Goal: Find specific page/section: Find specific page/section

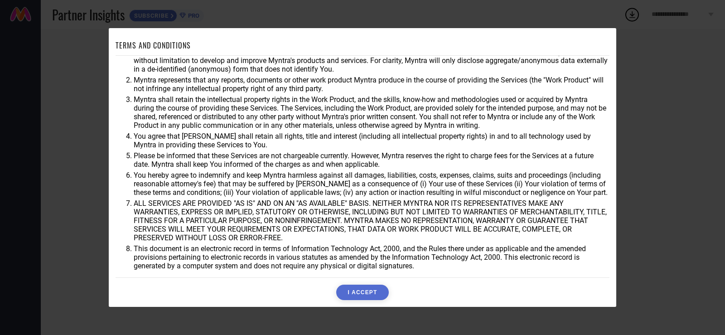
scroll to position [24, 0]
click at [366, 292] on button "I ACCEPT" at bounding box center [362, 292] width 52 height 15
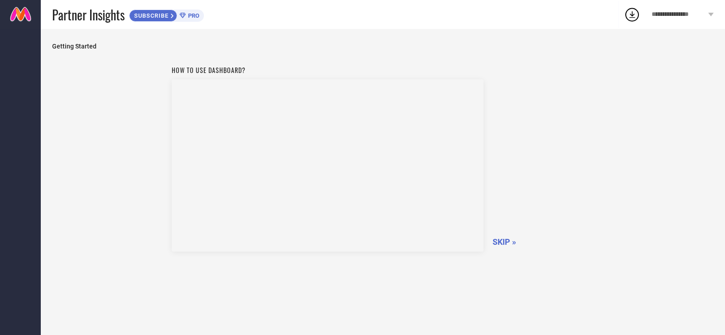
click at [507, 241] on span "SKIP »" at bounding box center [505, 242] width 24 height 10
click at [507, 241] on span "SKIPPING..." at bounding box center [515, 242] width 44 height 10
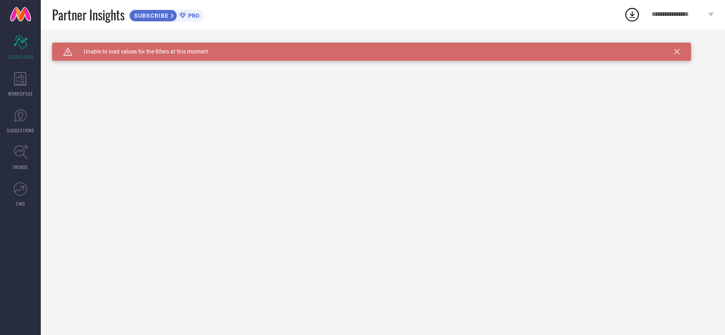
click at [677, 53] on icon at bounding box center [676, 51] width 5 height 5
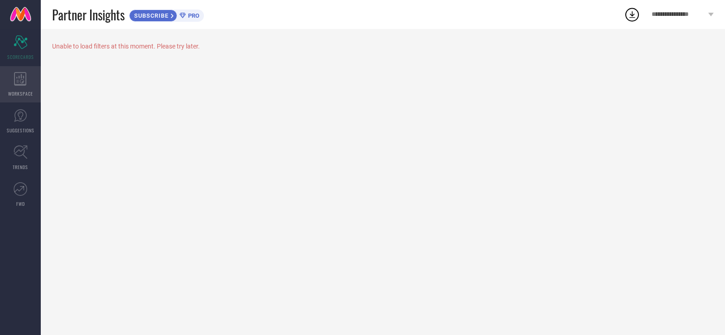
click at [19, 84] on icon at bounding box center [20, 79] width 12 height 14
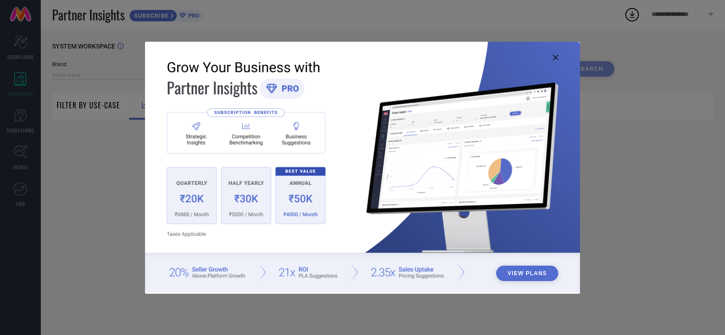
type input "1 STOP FASHION"
type input "All"
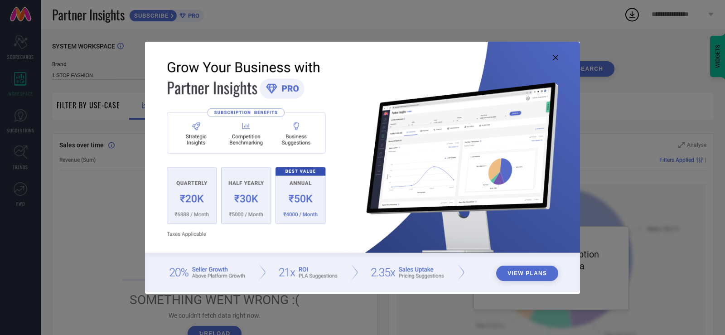
click at [556, 57] on icon at bounding box center [555, 57] width 5 height 5
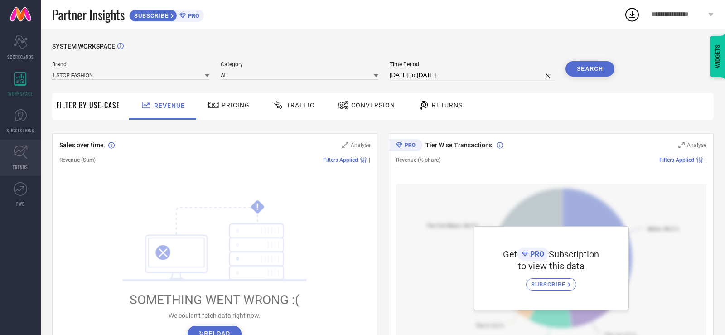
click at [12, 157] on link "TRENDS" at bounding box center [20, 158] width 41 height 36
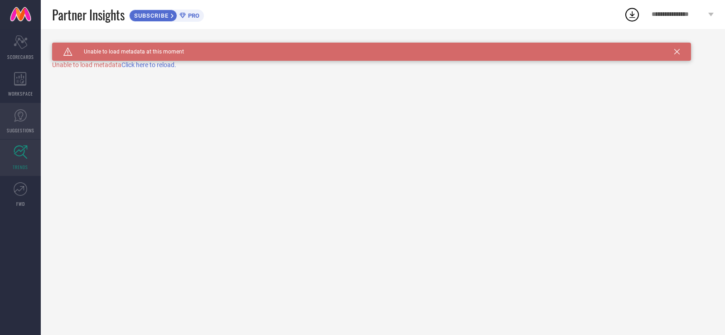
click at [24, 124] on link "SUGGESTIONS" at bounding box center [20, 121] width 41 height 36
